Goal: Navigation & Orientation: Find specific page/section

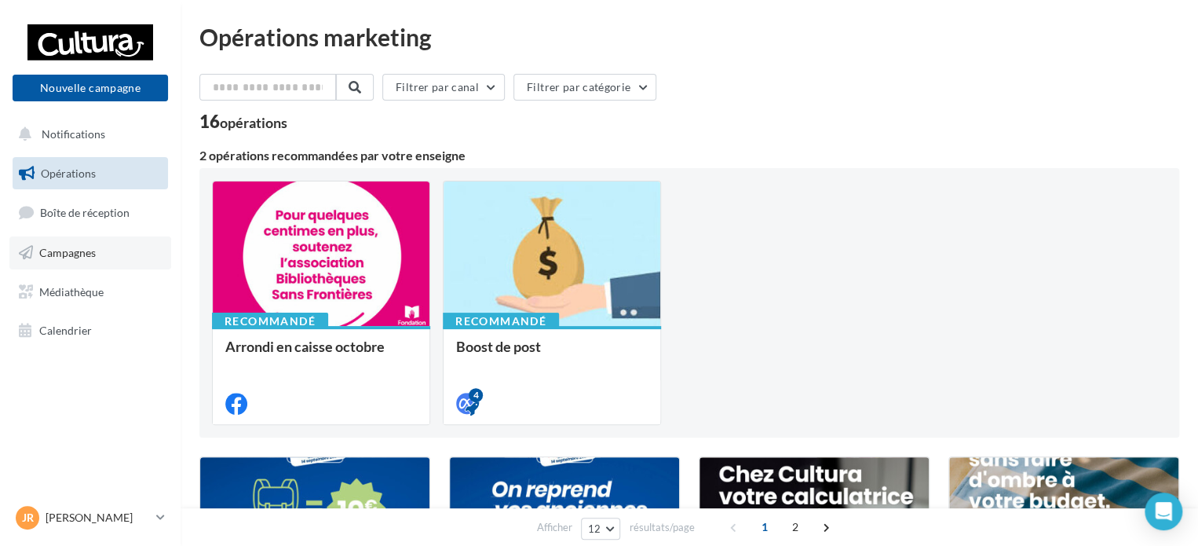
click at [93, 242] on link "Campagnes" at bounding box center [90, 252] width 162 height 33
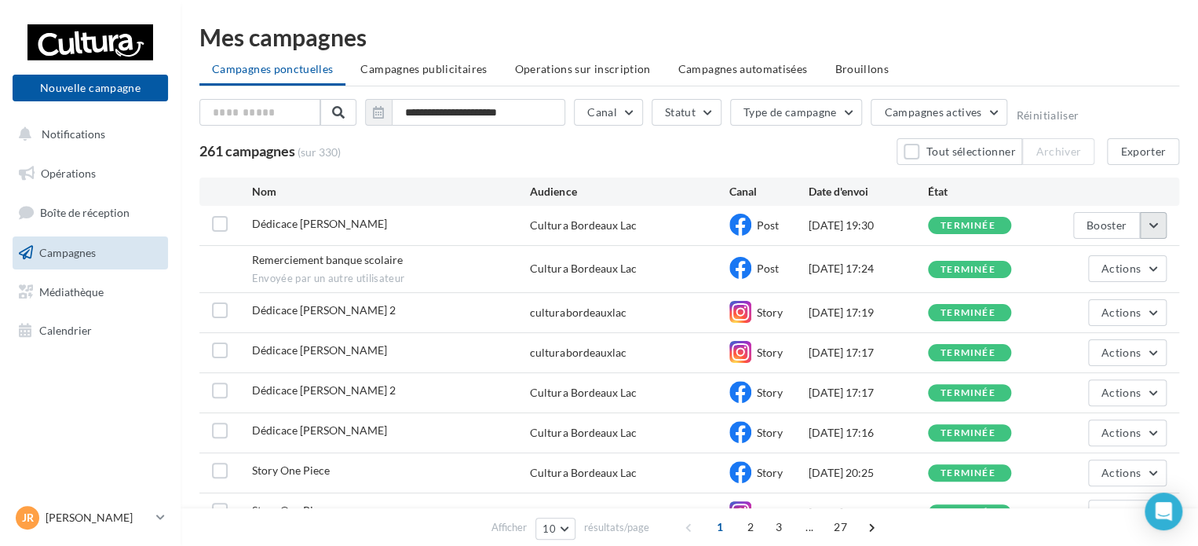
click at [1155, 227] on button "button" at bounding box center [1153, 225] width 27 height 27
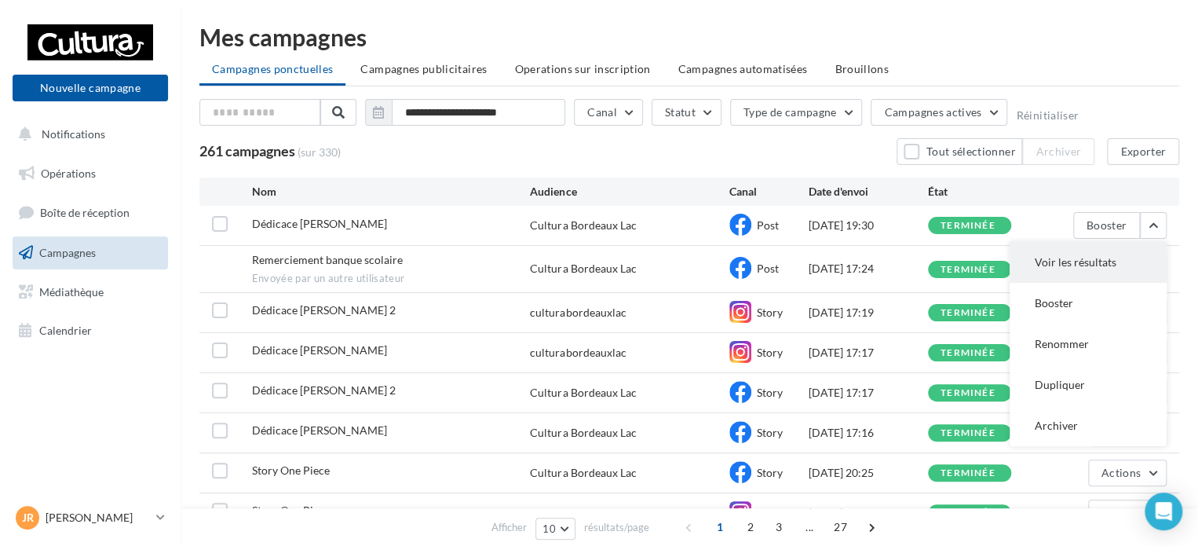
click at [1096, 270] on button "Voir les résultats" at bounding box center [1087, 262] width 157 height 41
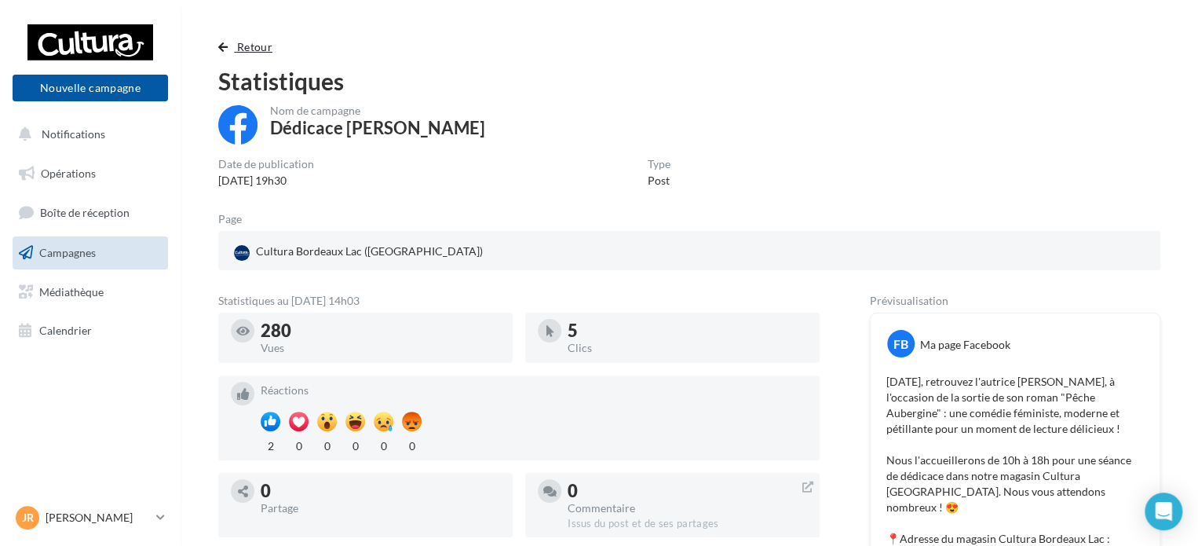
click at [245, 47] on span "Retour" at bounding box center [254, 46] width 35 height 13
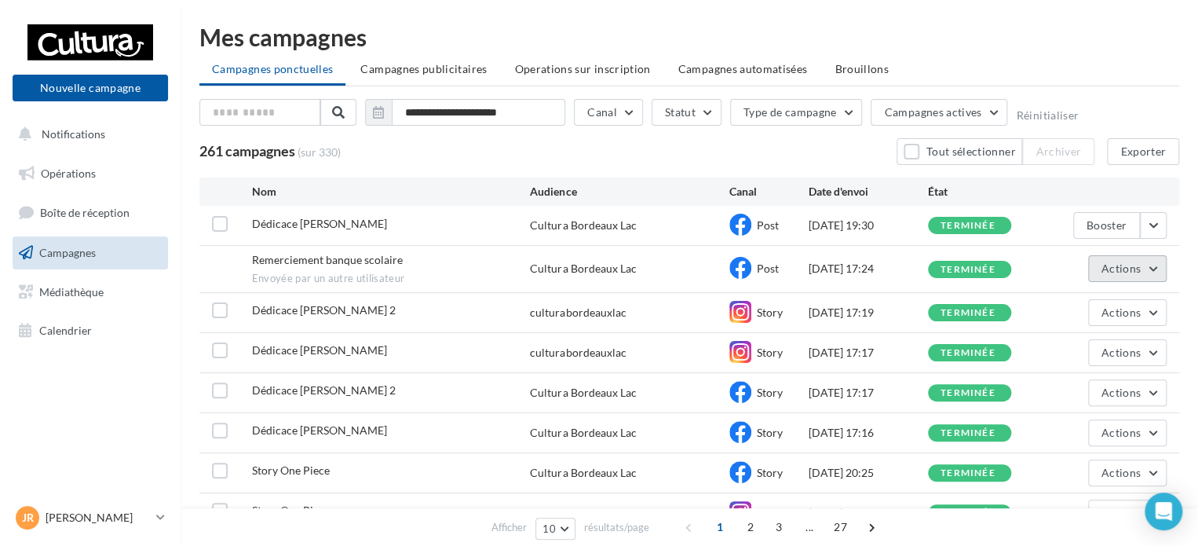
click at [1160, 266] on button "Actions" at bounding box center [1127, 268] width 78 height 27
click at [1093, 299] on button "Voir les résultats" at bounding box center [1087, 305] width 157 height 41
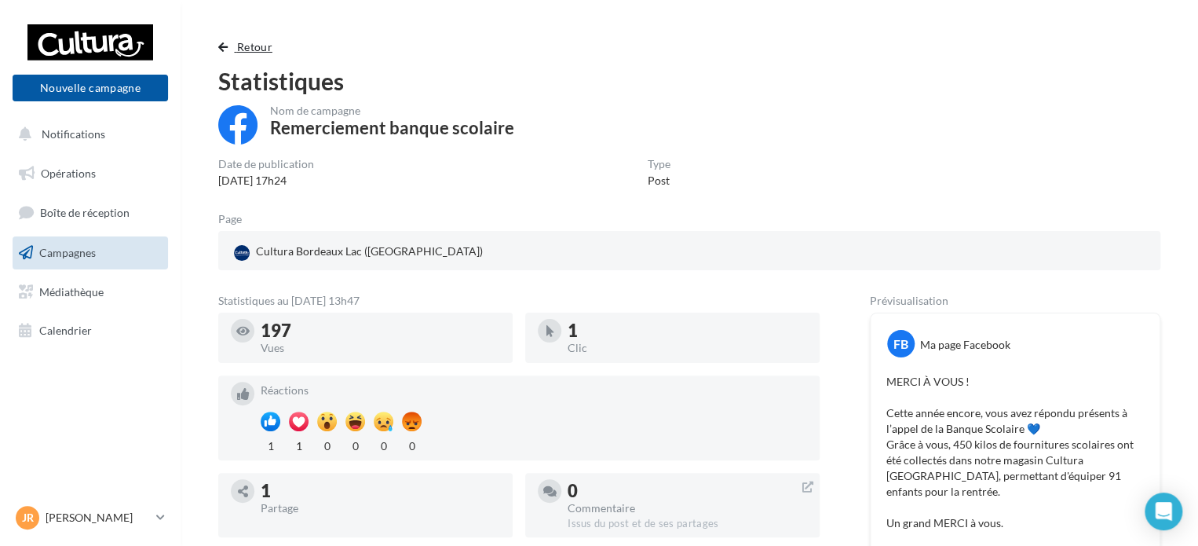
click at [242, 43] on span "Retour" at bounding box center [254, 46] width 35 height 13
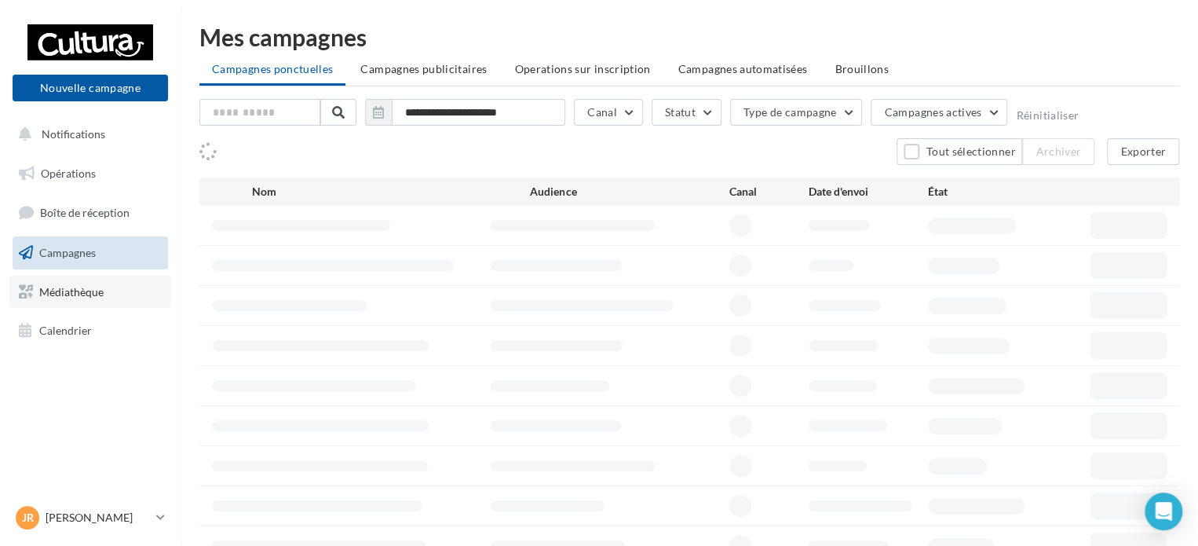
click at [106, 291] on link "Médiathèque" at bounding box center [90, 292] width 162 height 33
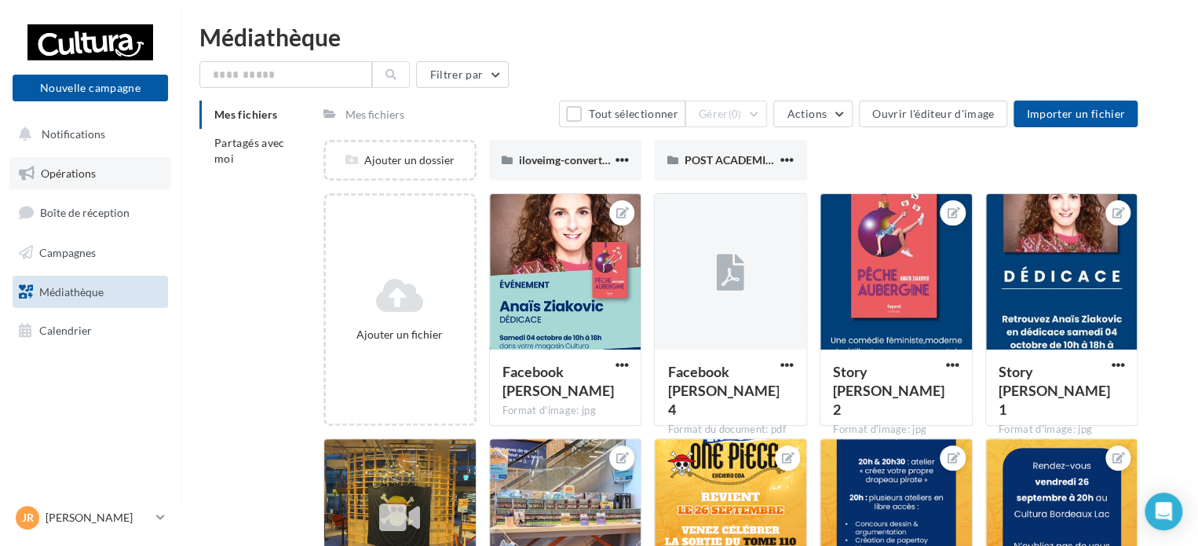
click at [107, 171] on link "Opérations" at bounding box center [90, 173] width 162 height 33
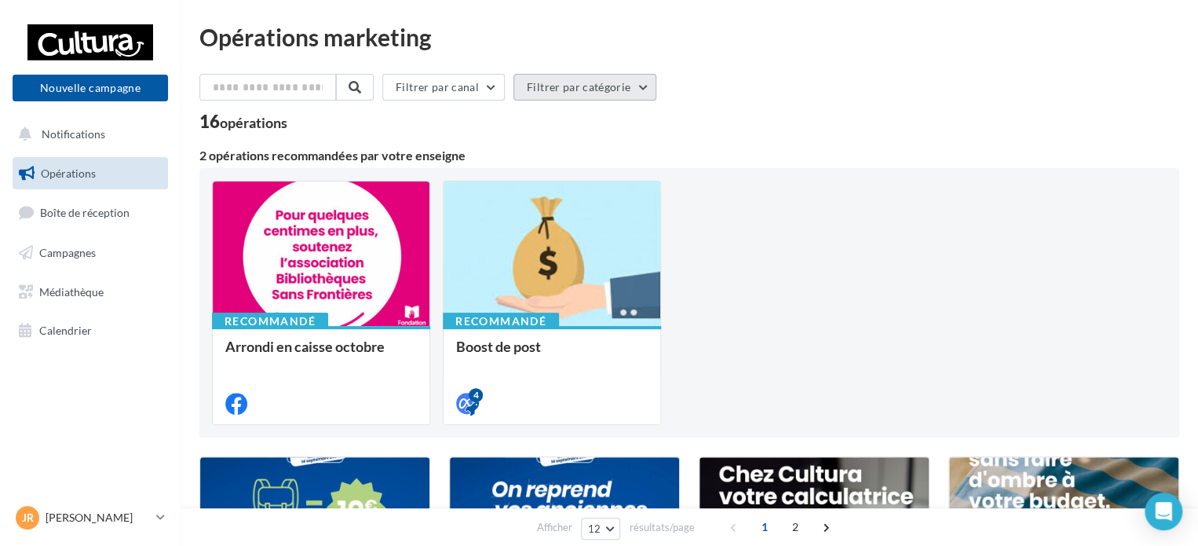
click at [641, 86] on button "Filtrer par catégorie" at bounding box center [584, 87] width 143 height 27
click at [650, 89] on button "Filtrer par catégorie" at bounding box center [584, 87] width 143 height 27
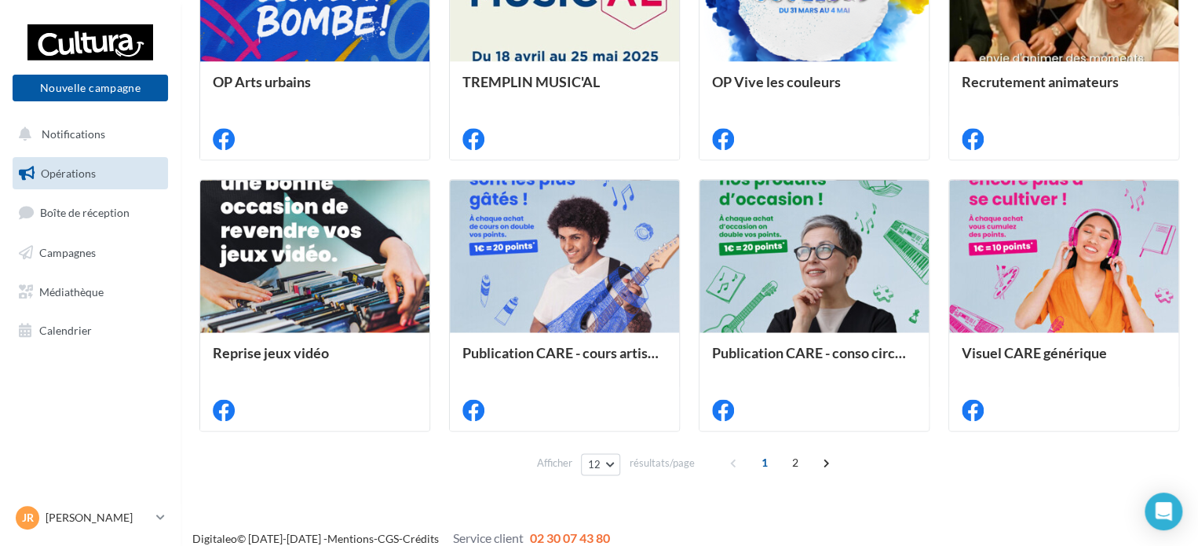
scroll to position [834, 0]
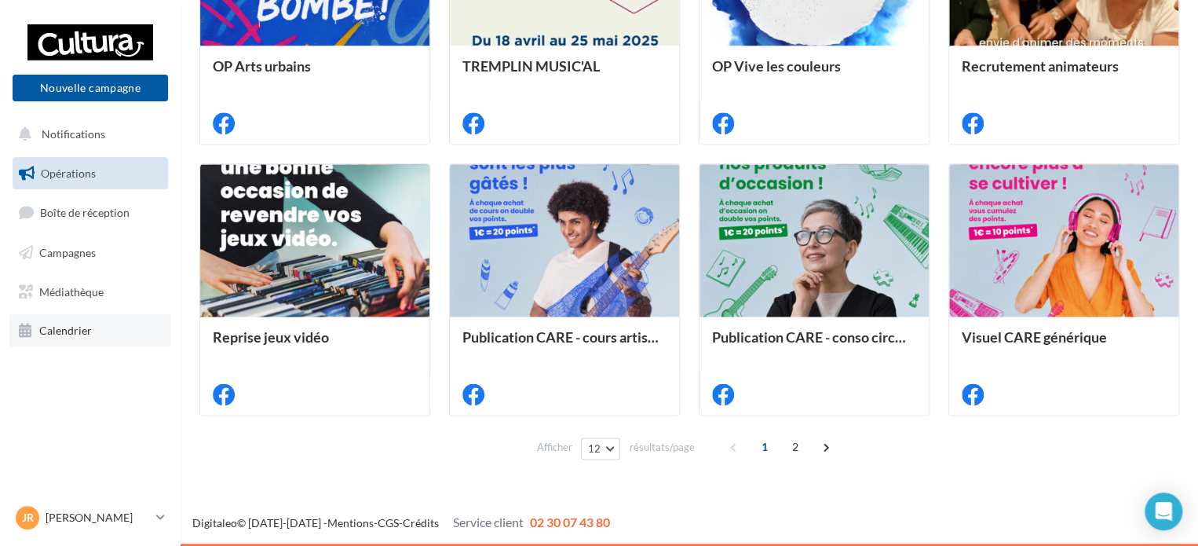
click at [123, 326] on link "Calendrier" at bounding box center [90, 330] width 162 height 33
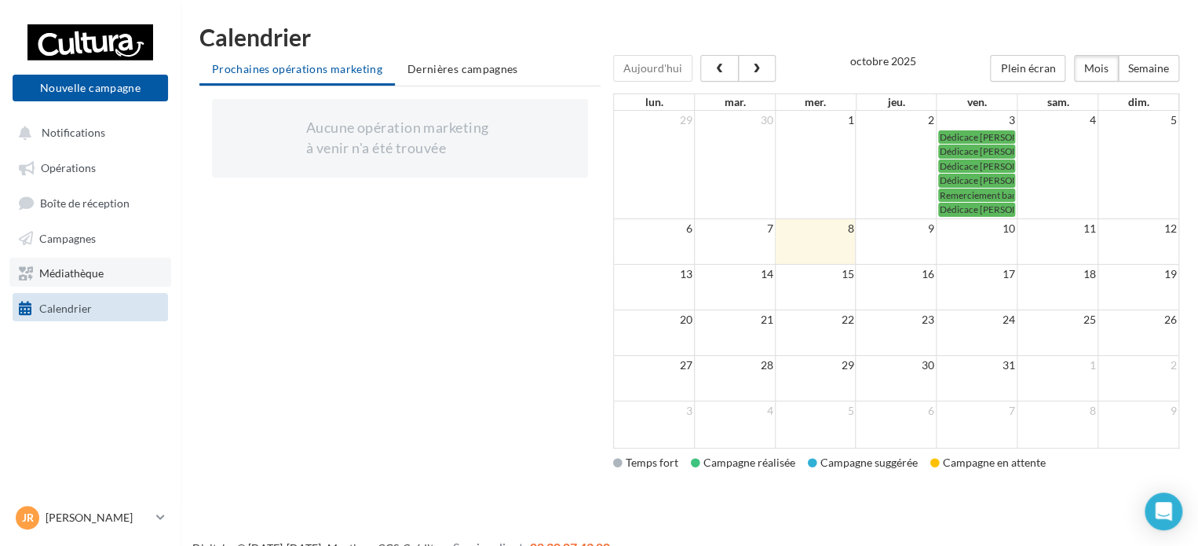
click at [123, 266] on link "Médiathèque" at bounding box center [90, 271] width 162 height 28
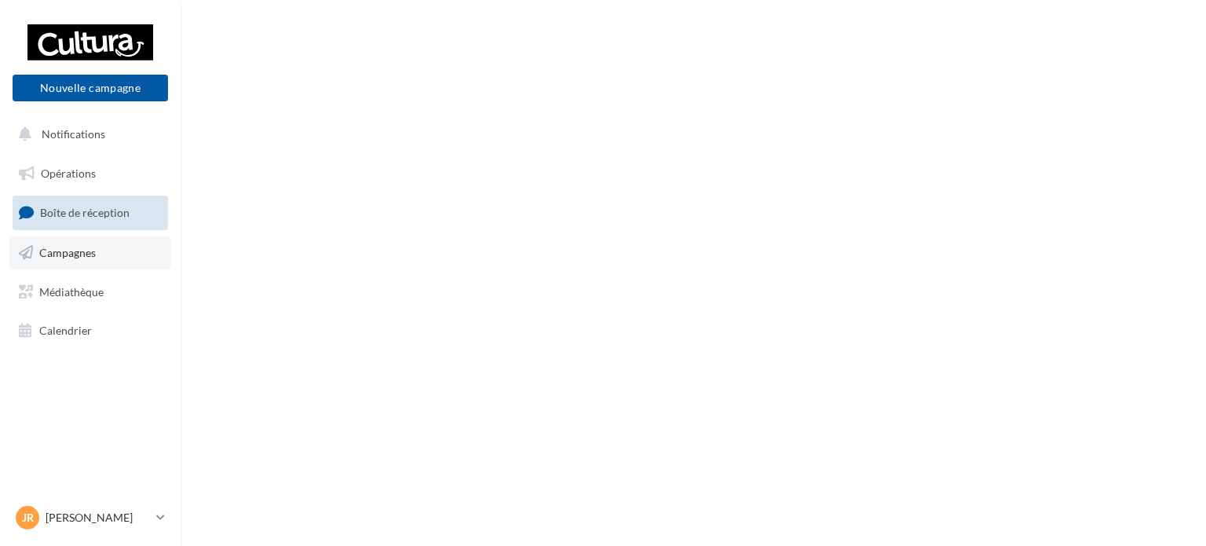
click at [83, 266] on link "Campagnes" at bounding box center [90, 252] width 162 height 33
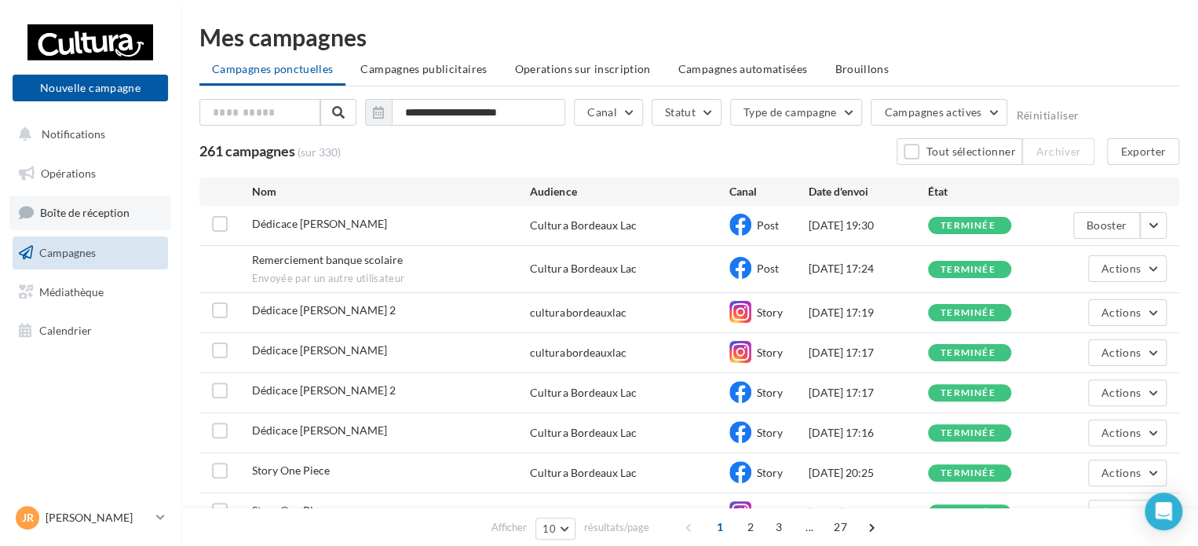
click at [89, 202] on link "Boîte de réception" at bounding box center [90, 212] width 162 height 34
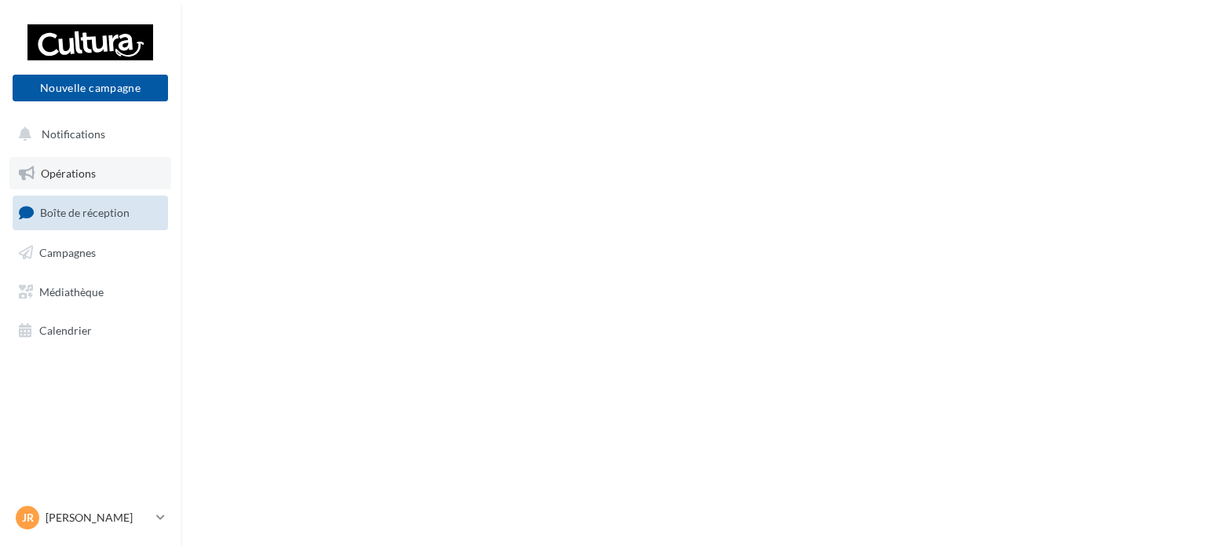
click at [109, 166] on link "Opérations" at bounding box center [90, 173] width 162 height 33
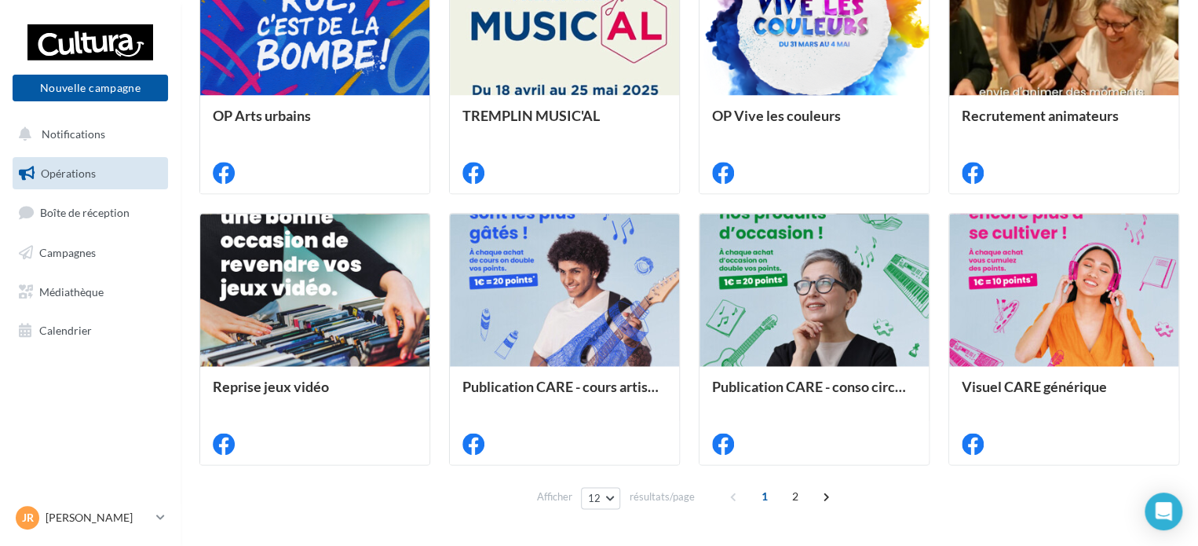
scroll to position [834, 0]
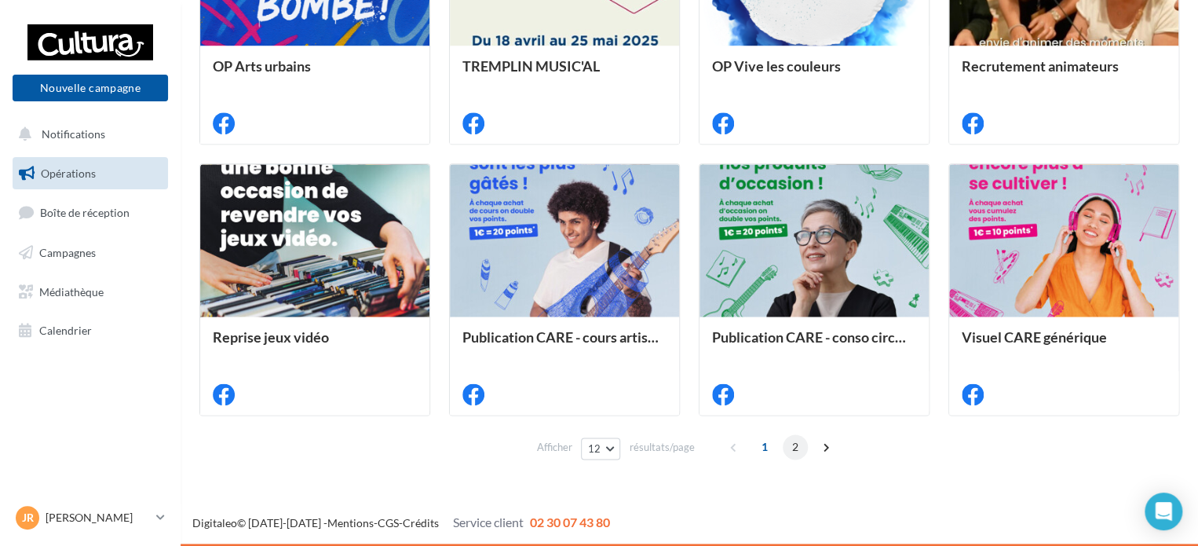
click at [788, 442] on span "2" at bounding box center [795, 446] width 25 height 25
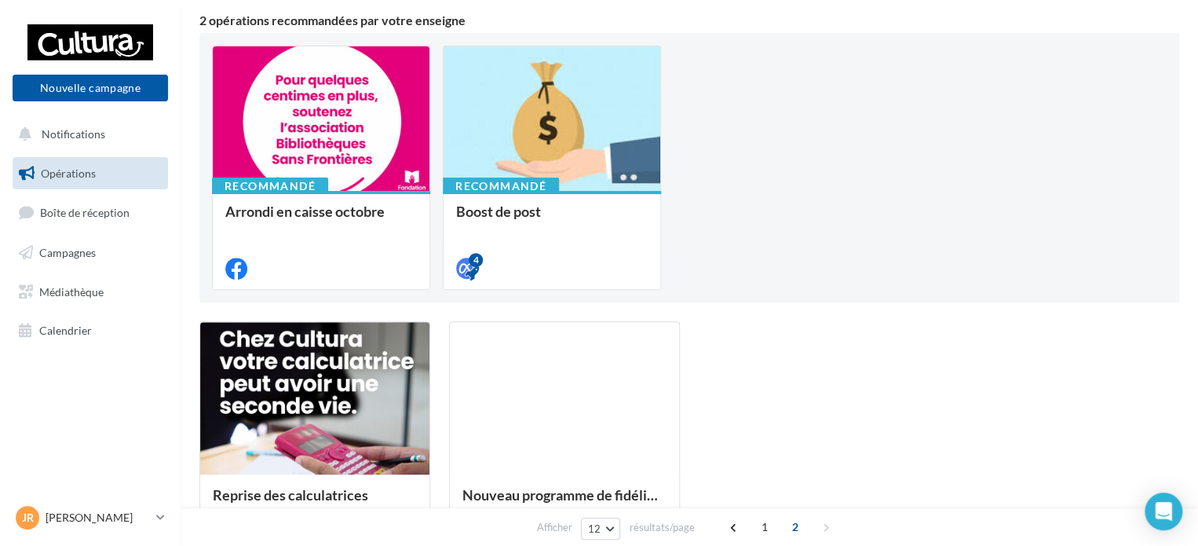
scroll to position [292, 0]
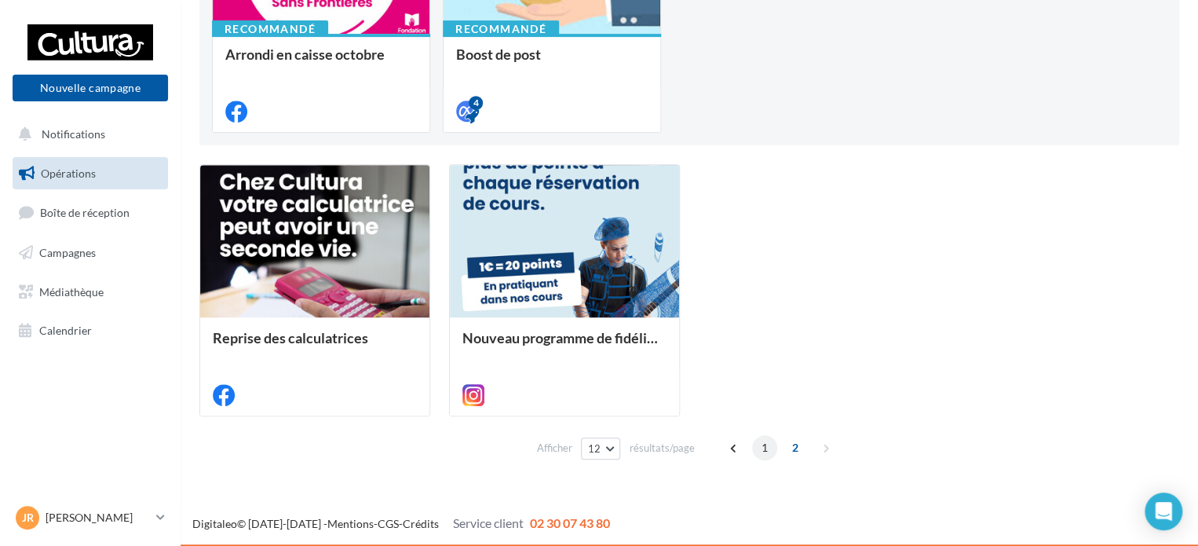
click at [756, 451] on span "1" at bounding box center [764, 447] width 25 height 25
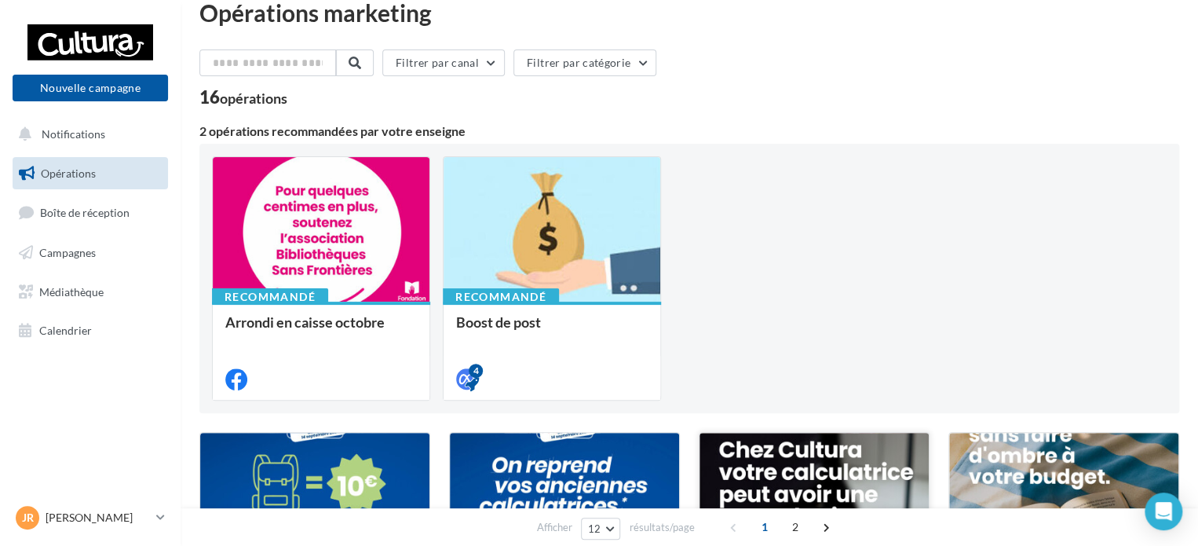
scroll to position [0, 0]
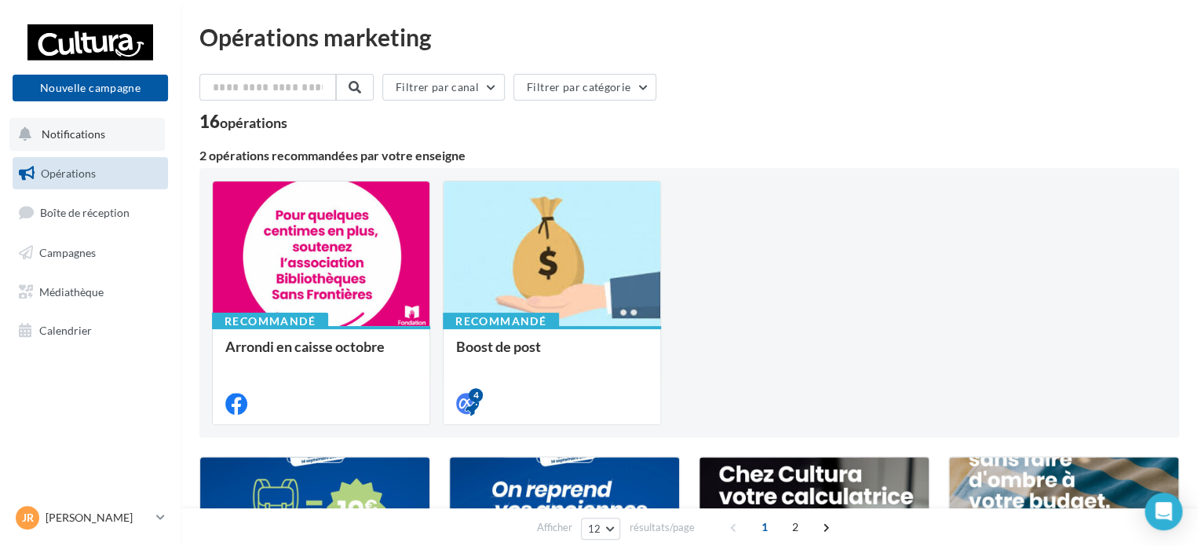
click at [88, 131] on span "Notifications" at bounding box center [74, 133] width 64 height 13
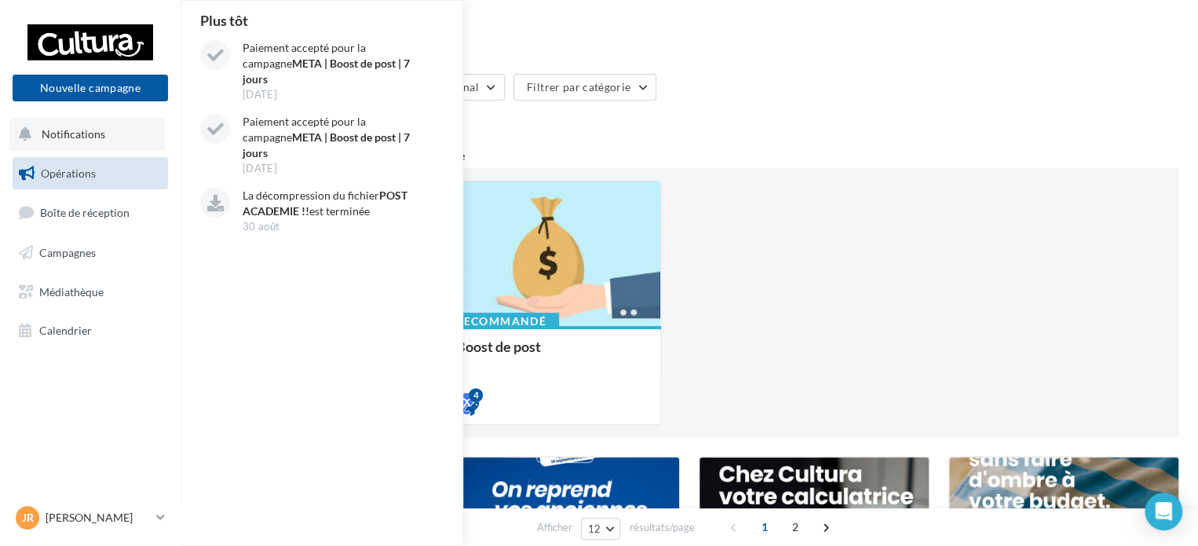
click at [88, 131] on span "Notifications" at bounding box center [74, 133] width 64 height 13
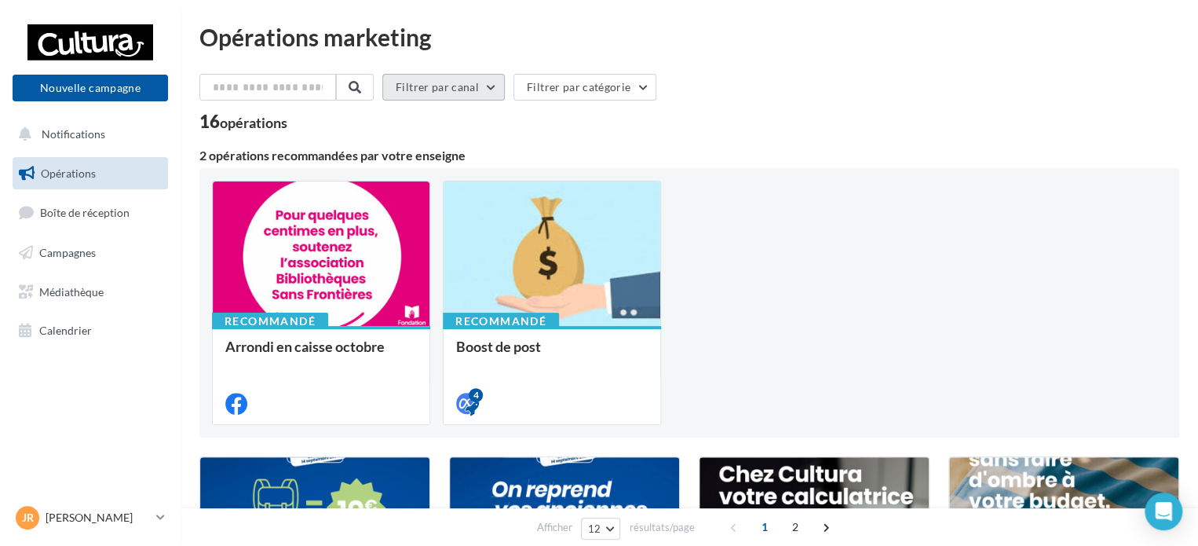
click at [511, 81] on div "Filtrer par canal Filtrer par catégorie" at bounding box center [689, 90] width 980 height 33
click at [500, 89] on button "Filtrer par canal" at bounding box center [443, 87] width 122 height 27
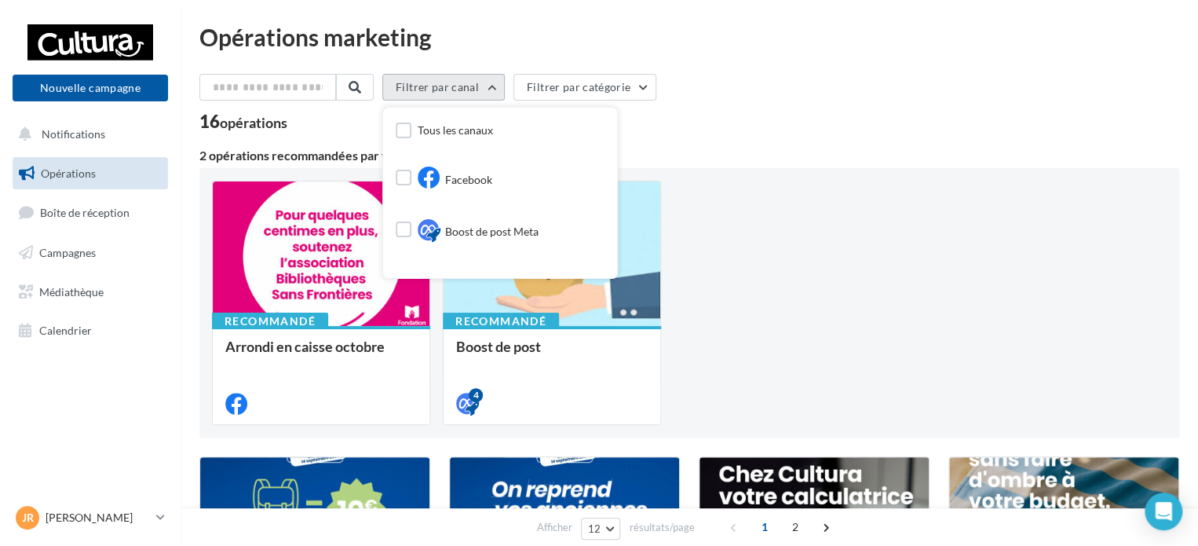
click at [500, 89] on button "Filtrer par canal" at bounding box center [443, 87] width 122 height 27
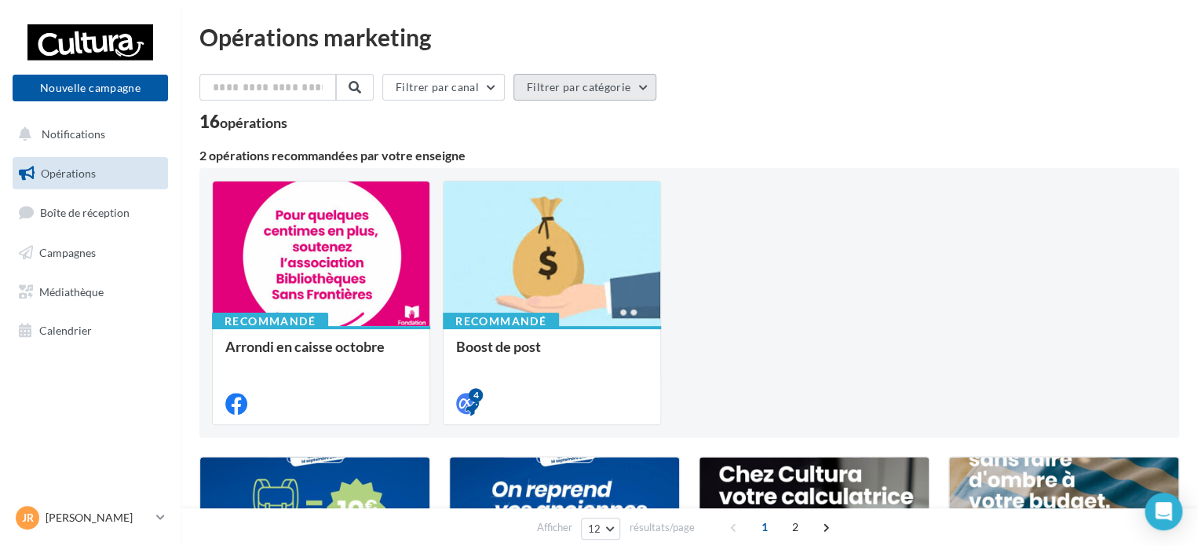
click at [653, 93] on button "Filtrer par catégorie" at bounding box center [584, 87] width 143 height 27
click at [619, 131] on div "Toutes les catégories" at bounding box center [599, 130] width 100 height 16
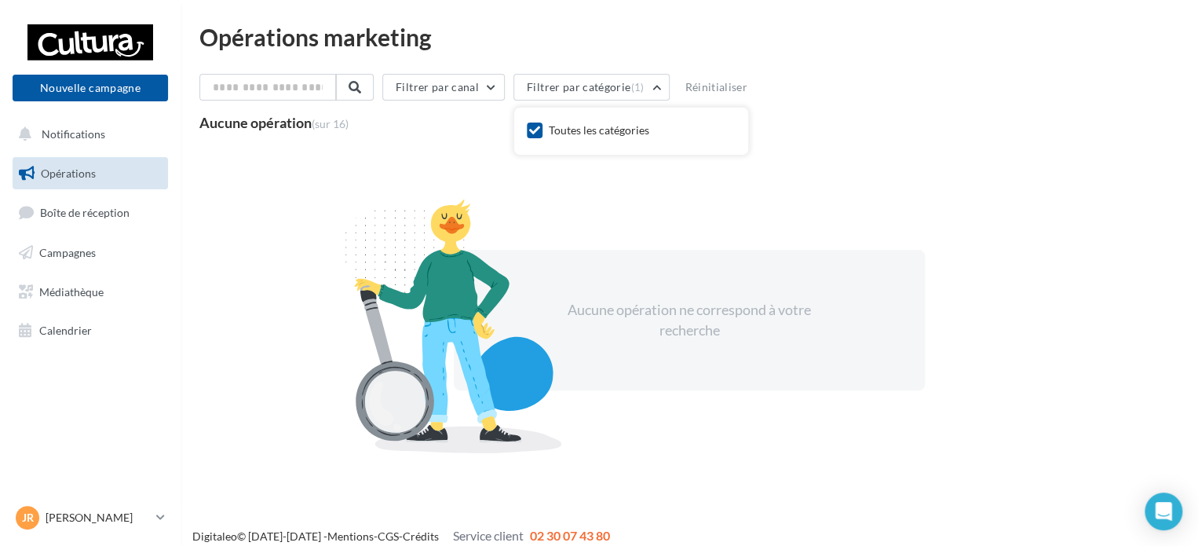
click at [617, 131] on div "Toutes les catégories" at bounding box center [599, 130] width 100 height 16
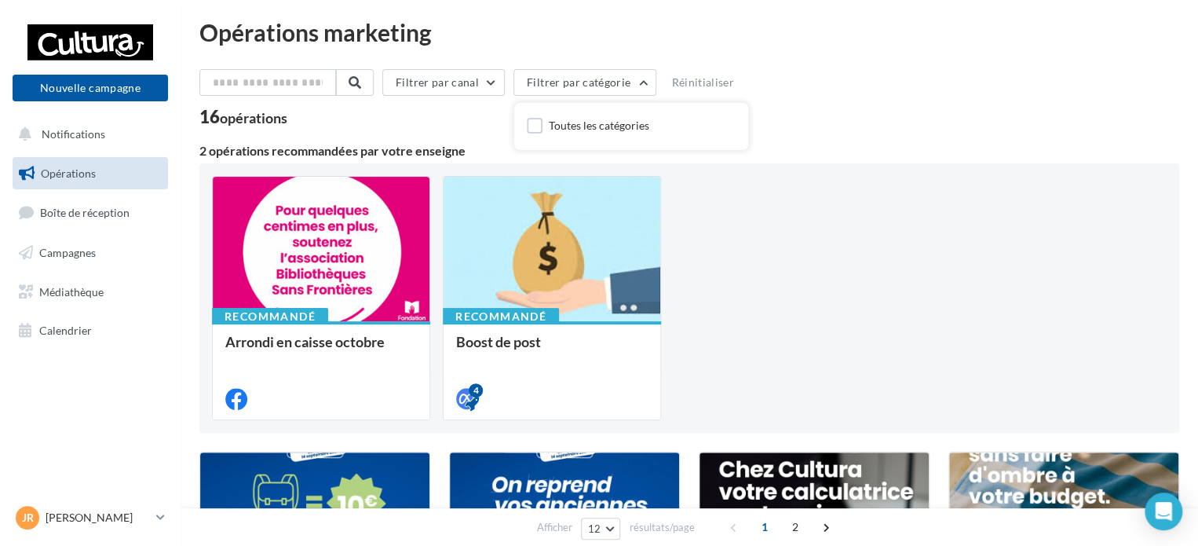
scroll to position [157, 0]
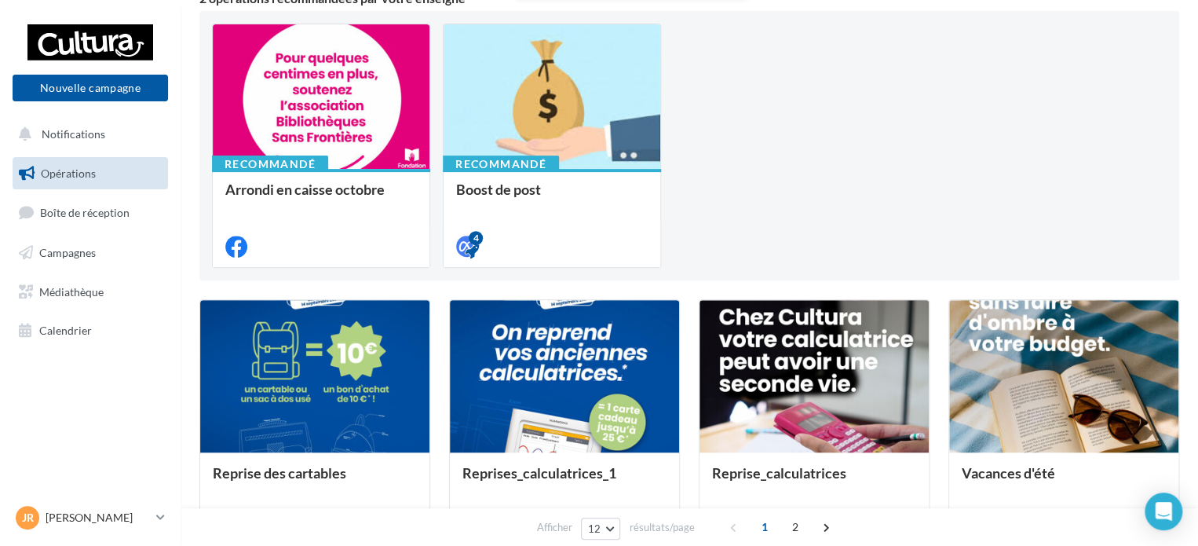
click at [801, 169] on div "Recommandé Arrondi en caisse octobre Recommandé Boost de post Boost de post si …" at bounding box center [689, 146] width 954 height 244
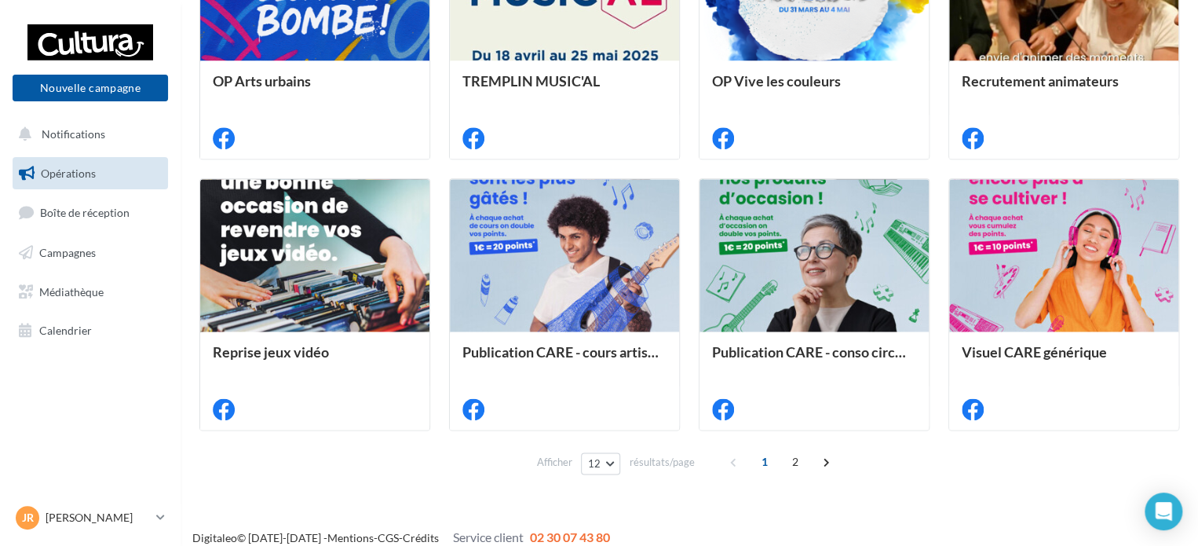
scroll to position [834, 0]
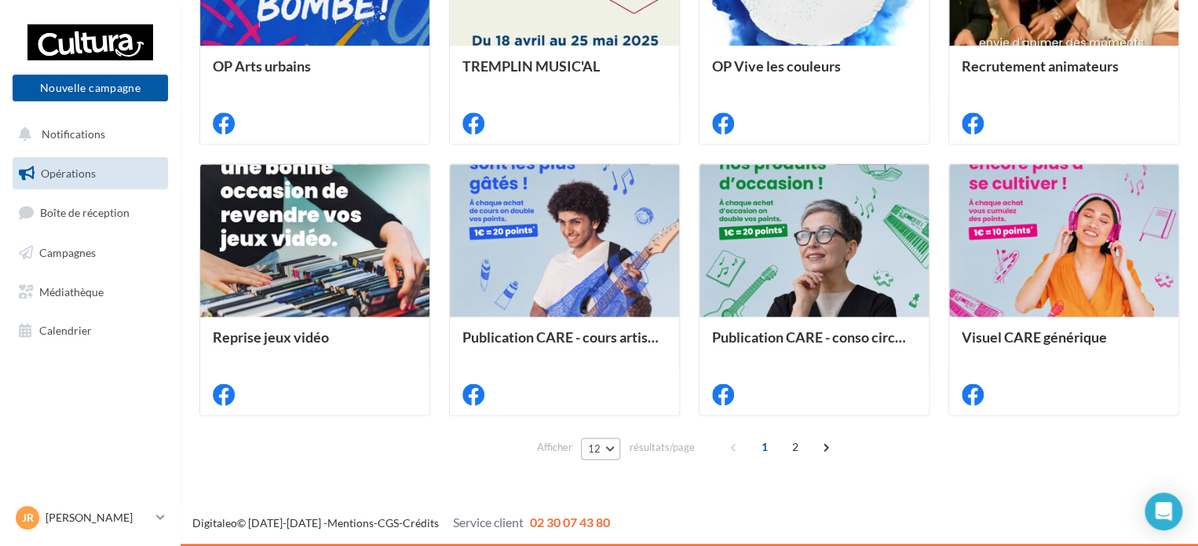
click at [609, 448] on button "12" at bounding box center [601, 448] width 40 height 22
click at [617, 371] on button "24" at bounding box center [636, 365] width 110 height 27
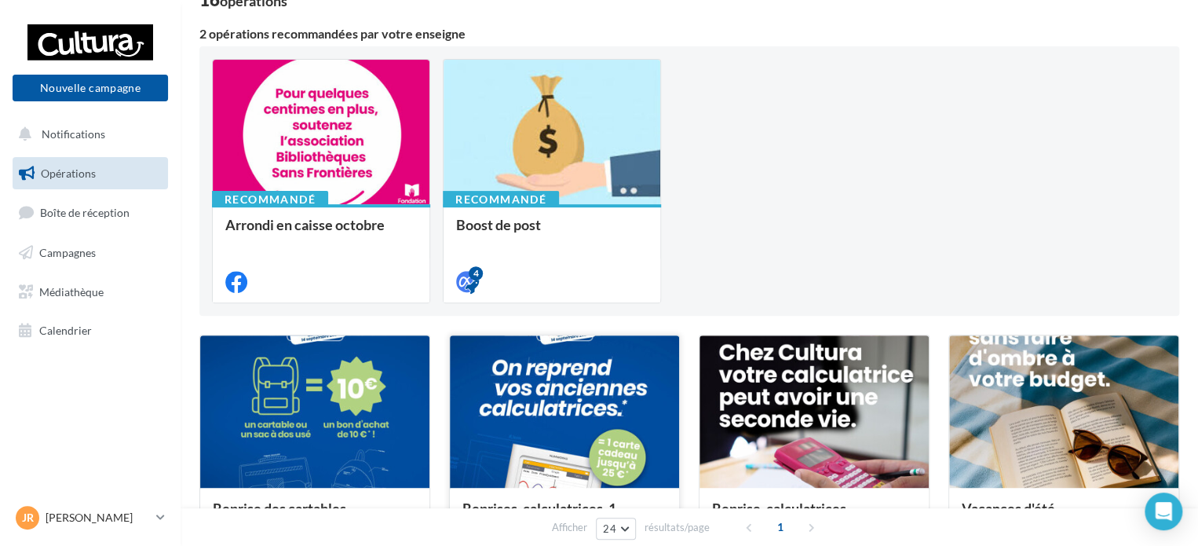
scroll to position [0, 0]
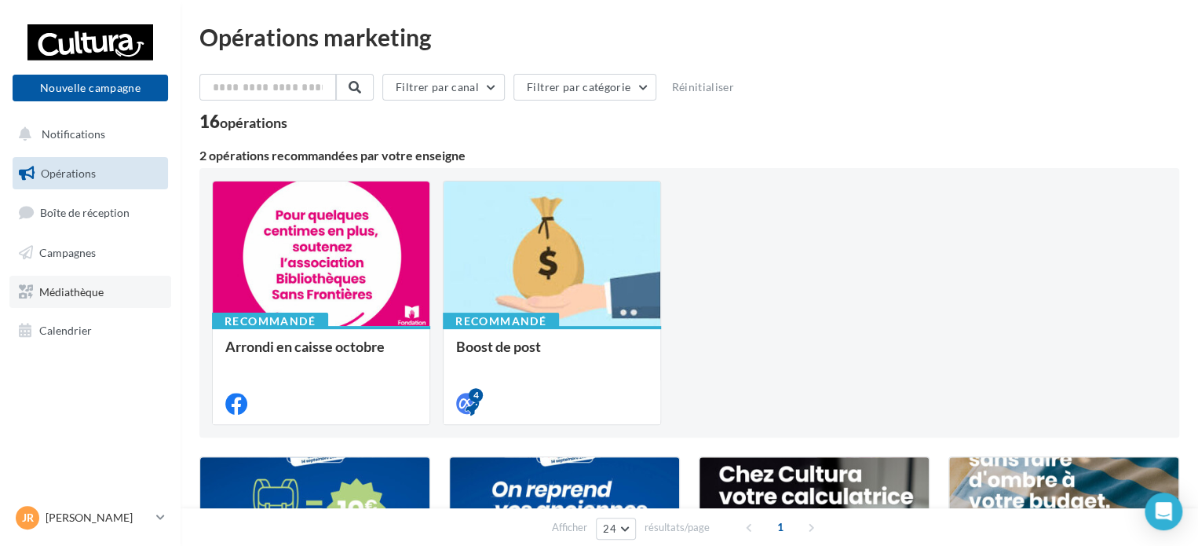
click at [107, 294] on link "Médiathèque" at bounding box center [90, 292] width 162 height 33
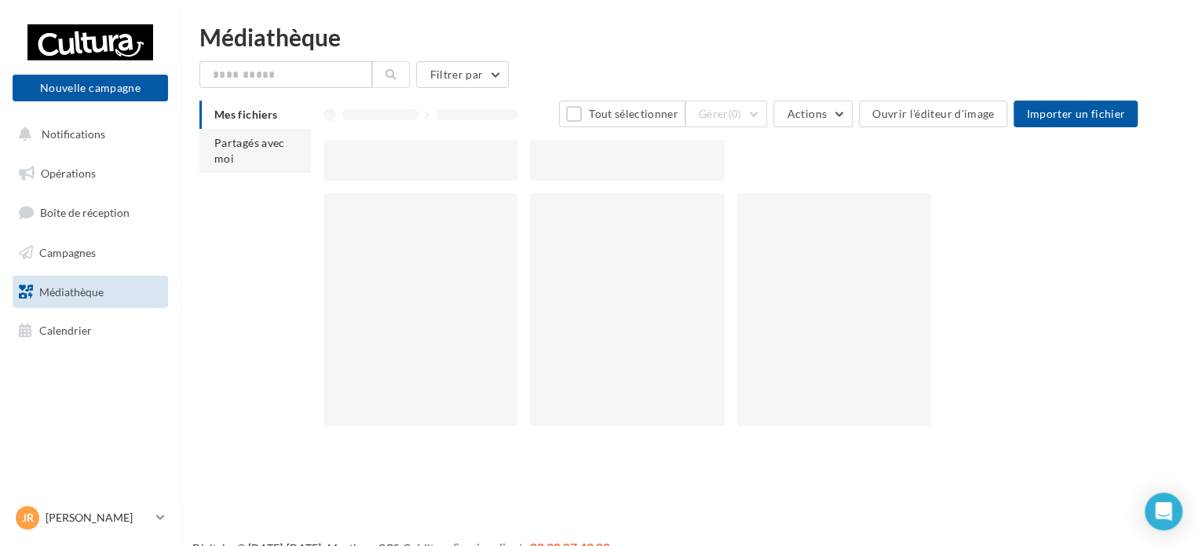
click at [242, 144] on span "Partagés avec moi" at bounding box center [249, 150] width 71 height 29
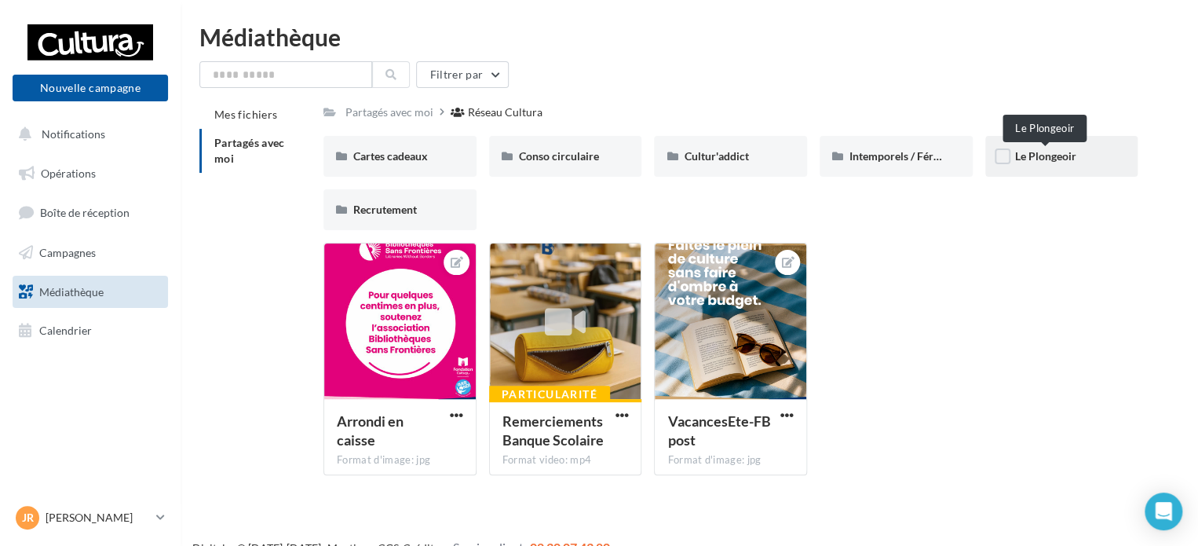
click at [1067, 162] on span "Le Plongeoir" at bounding box center [1045, 155] width 61 height 13
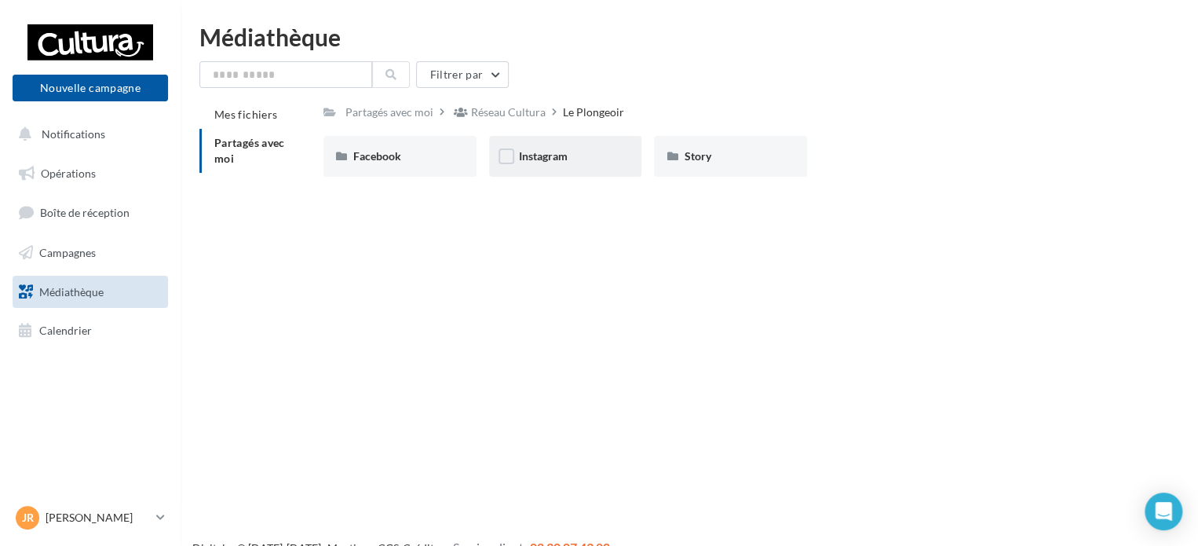
click at [577, 157] on div "Instagram" at bounding box center [565, 156] width 93 height 16
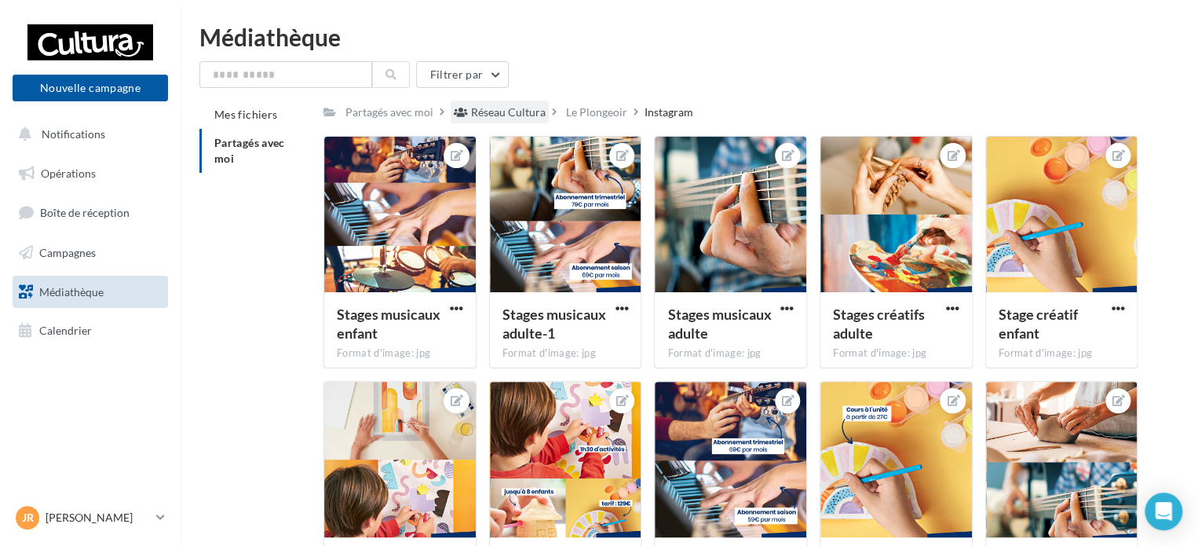
click at [543, 114] on div "Réseau Cultura" at bounding box center [500, 111] width 98 height 23
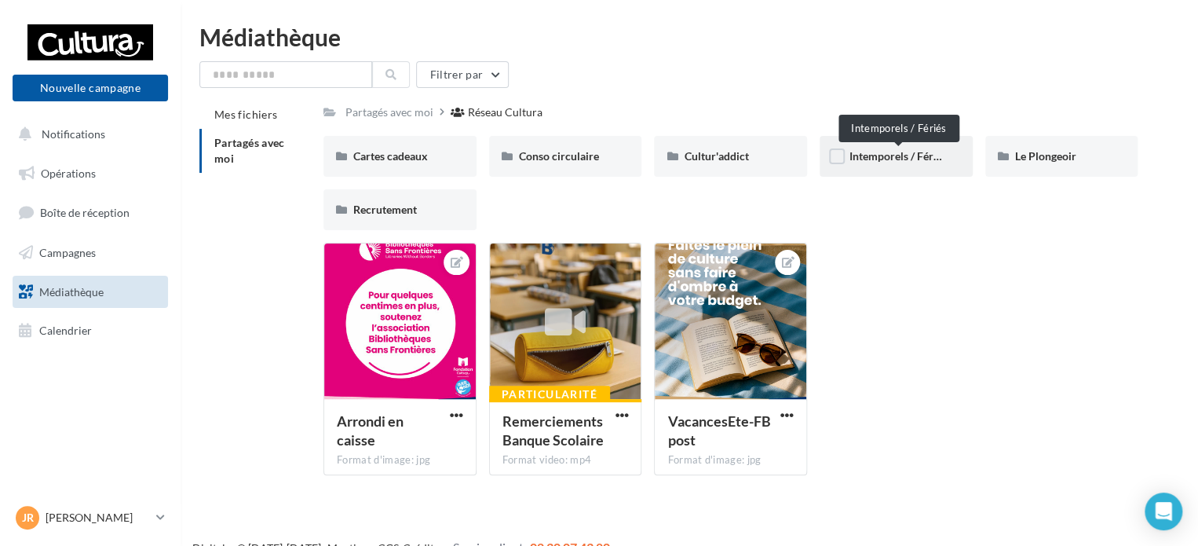
click at [878, 156] on span "Intemporels / Fériés" at bounding box center [897, 155] width 97 height 13
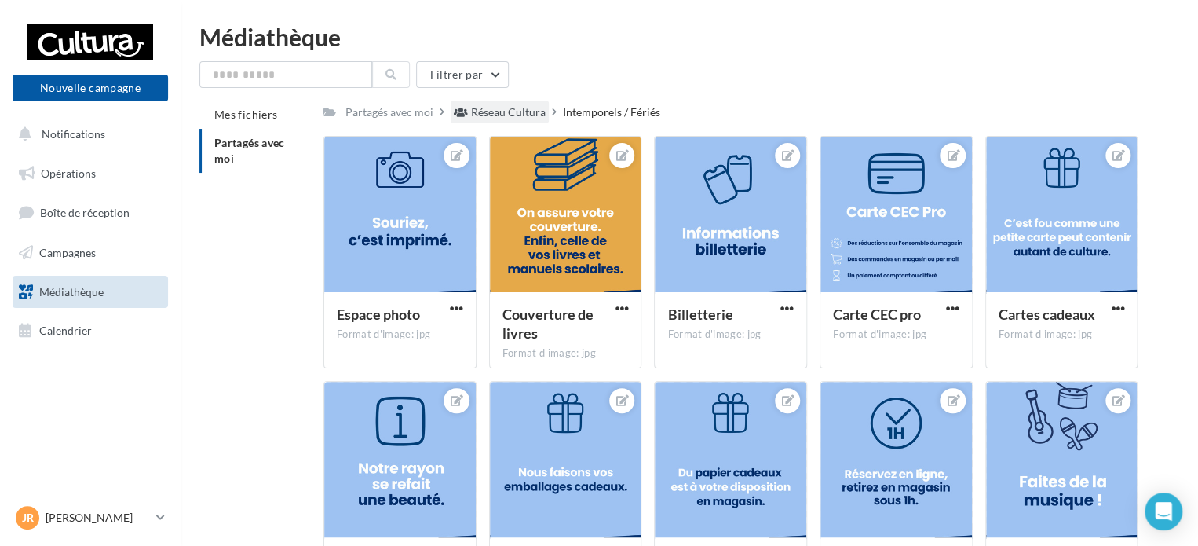
click at [504, 114] on div "Réseau Cultura" at bounding box center [508, 112] width 75 height 16
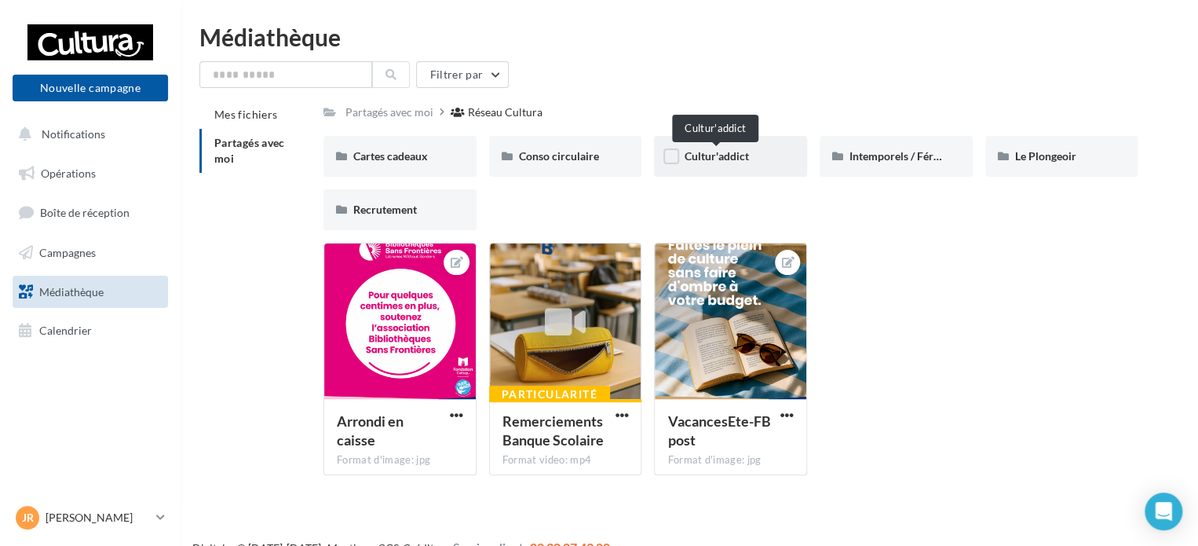
click at [719, 151] on span "Cultur'addict" at bounding box center [716, 155] width 64 height 13
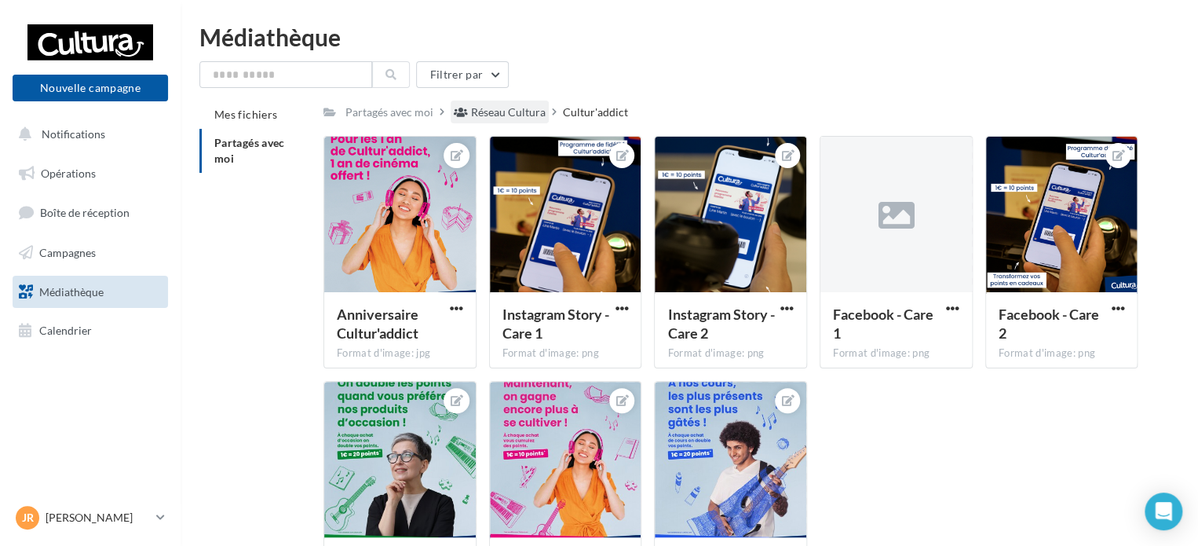
click at [503, 115] on div "Réseau Cultura" at bounding box center [508, 112] width 75 height 16
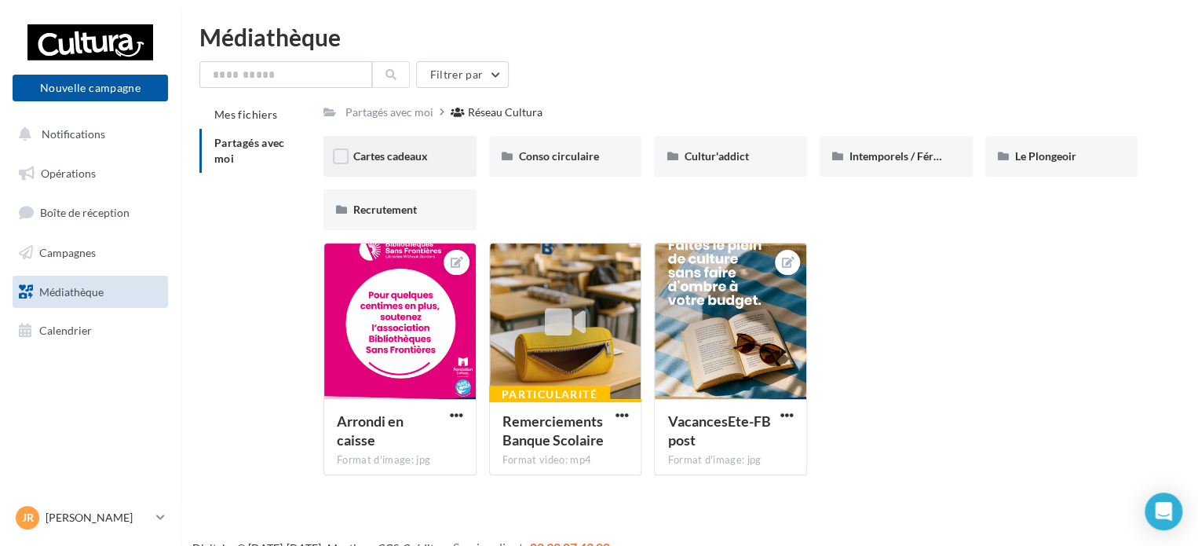
click at [413, 160] on span "Cartes cadeaux" at bounding box center [390, 155] width 75 height 13
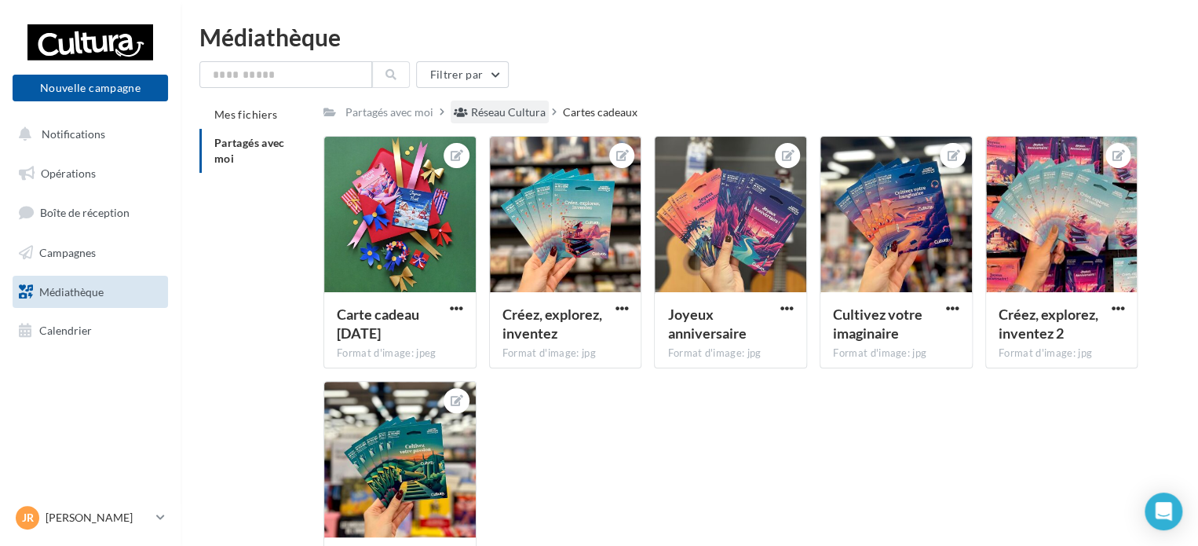
click at [532, 112] on div "Réseau Cultura" at bounding box center [508, 112] width 75 height 16
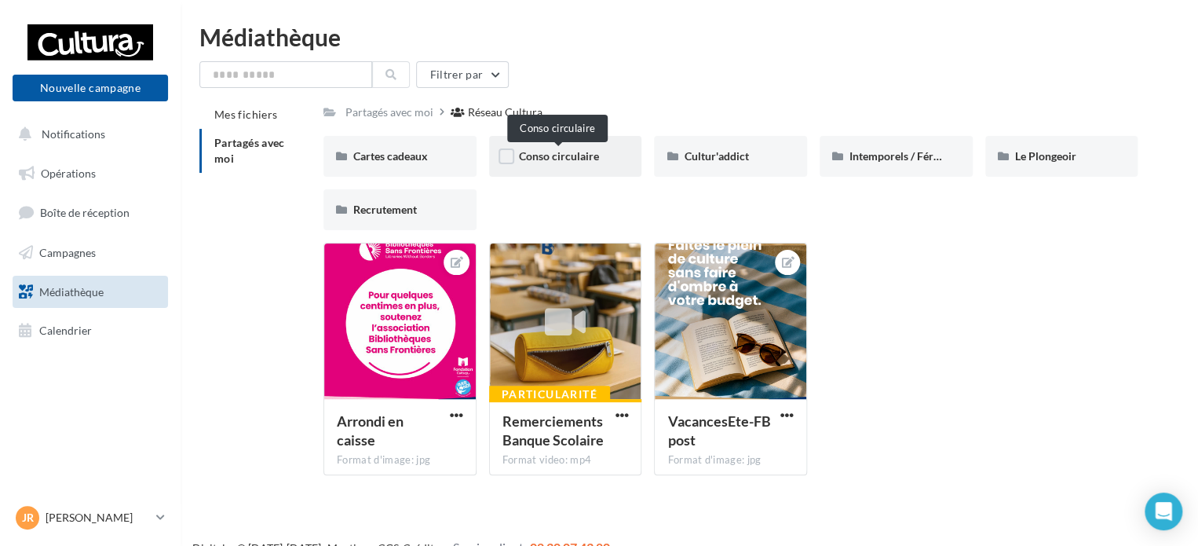
click at [549, 153] on span "Conso circulaire" at bounding box center [559, 155] width 80 height 13
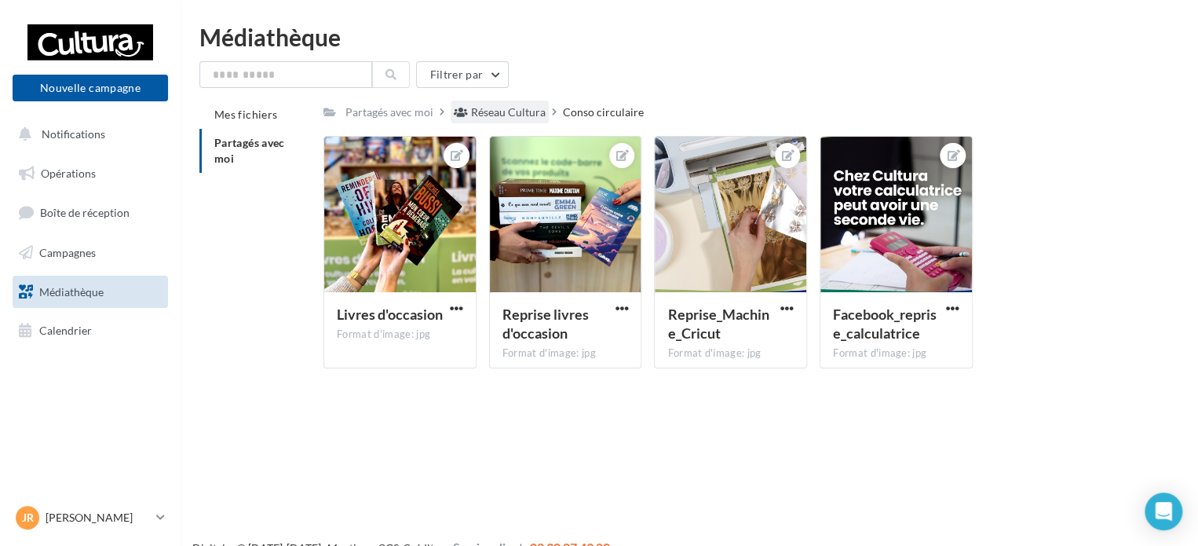
click at [511, 113] on div "Réseau Cultura" at bounding box center [508, 112] width 75 height 16
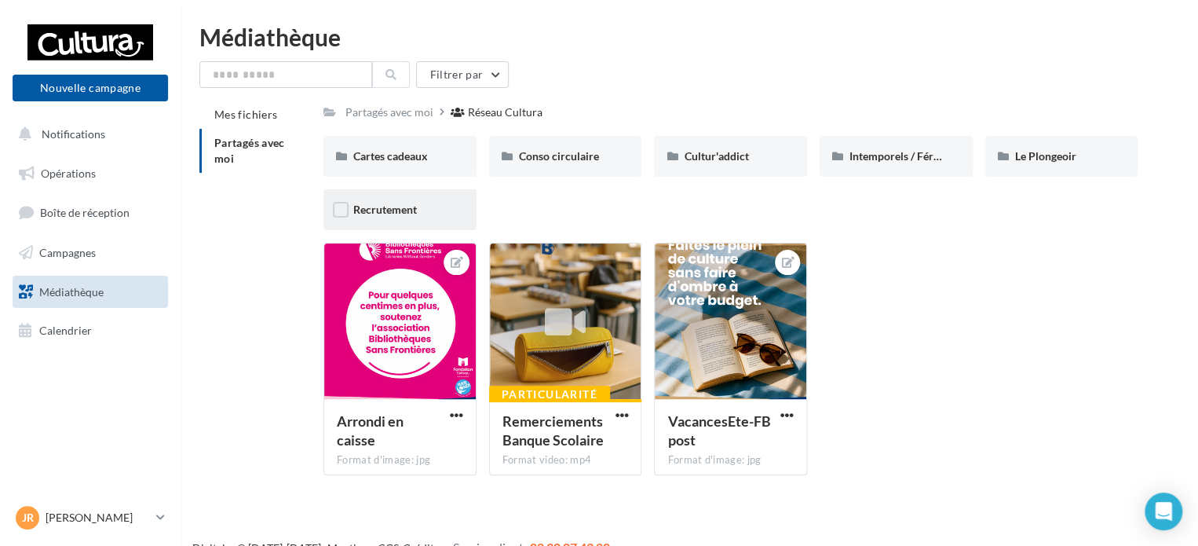
click at [408, 217] on div "Recrutement" at bounding box center [399, 210] width 93 height 16
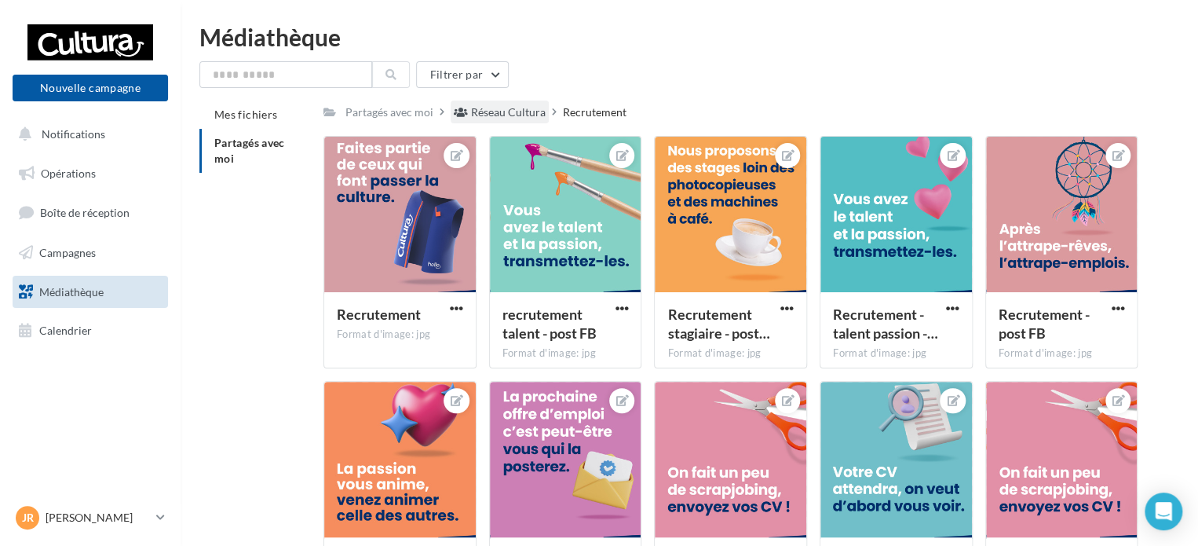
click at [513, 112] on div "Réseau Cultura" at bounding box center [508, 112] width 75 height 16
